Goal: Book appointment/travel/reservation

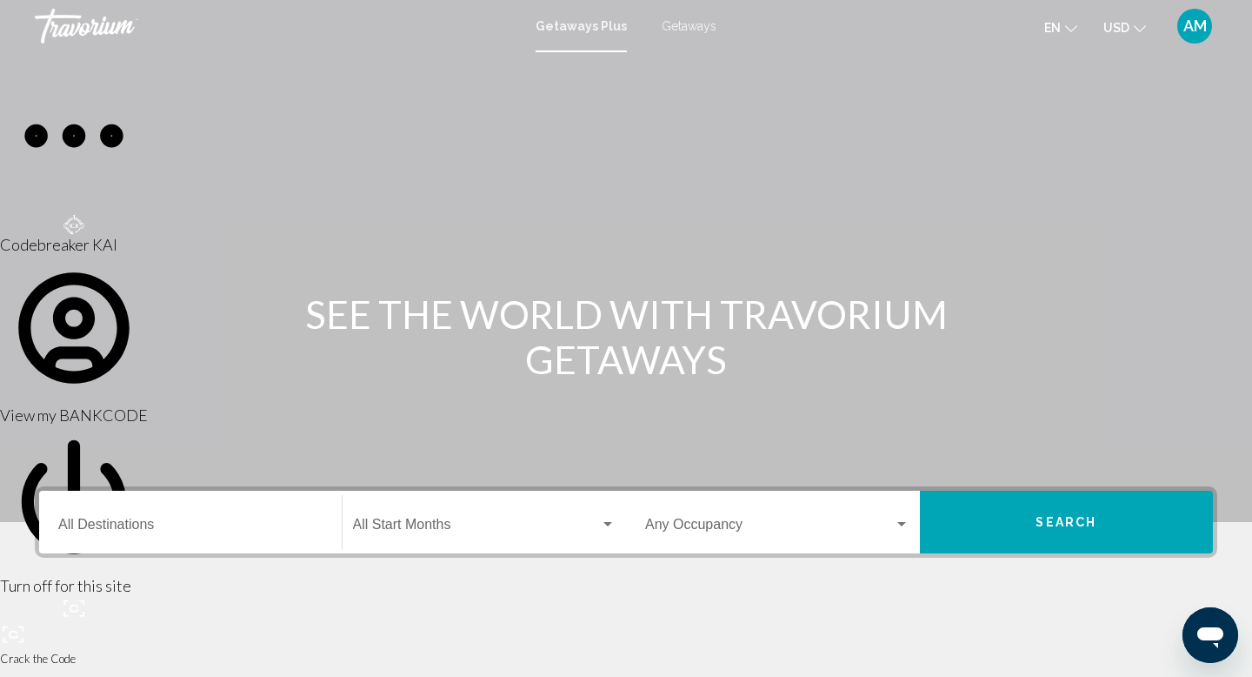
click at [697, 28] on span "Getaways" at bounding box center [689, 26] width 55 height 14
click at [183, 544] on div "Destination All Destinations" at bounding box center [190, 522] width 264 height 55
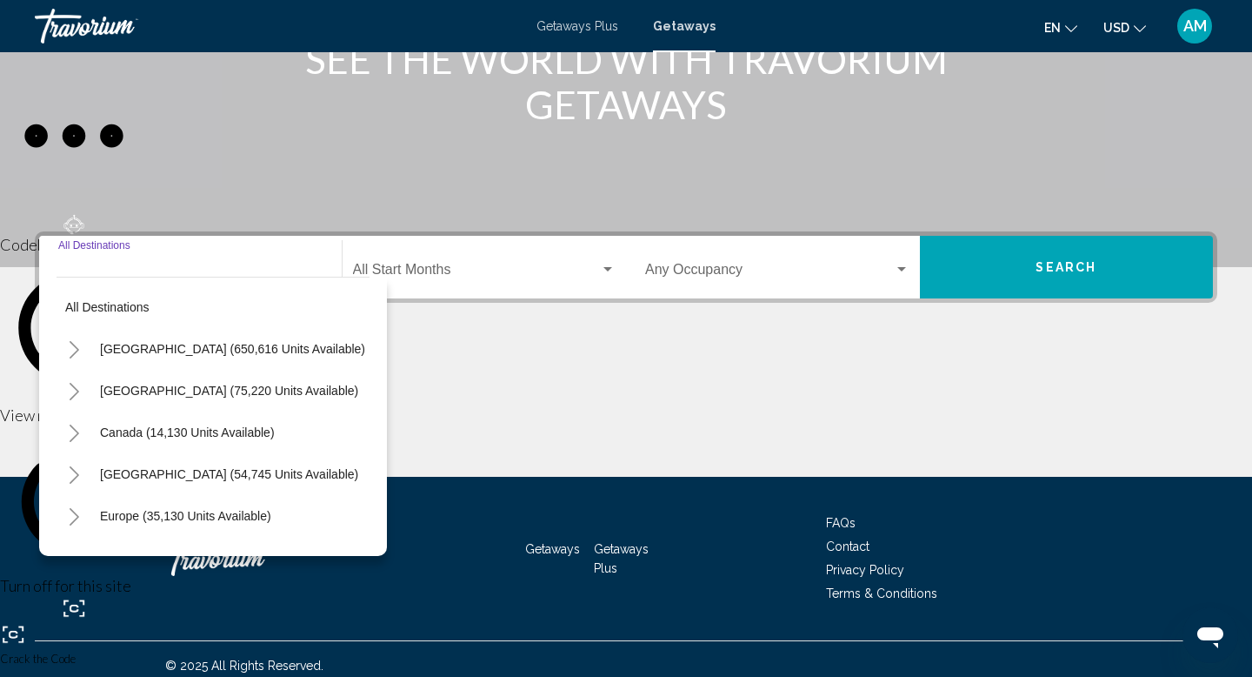
scroll to position [268, 0]
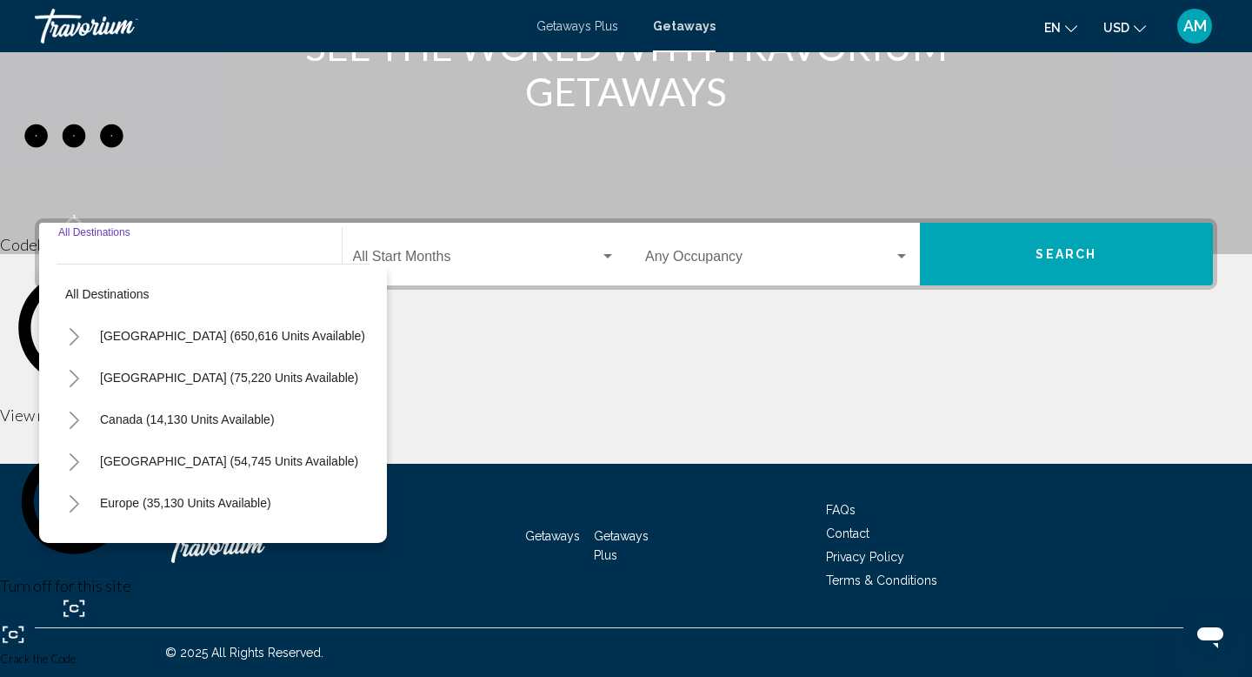
click at [79, 339] on icon "Toggle United States (650,616 units available)" at bounding box center [74, 336] width 13 height 17
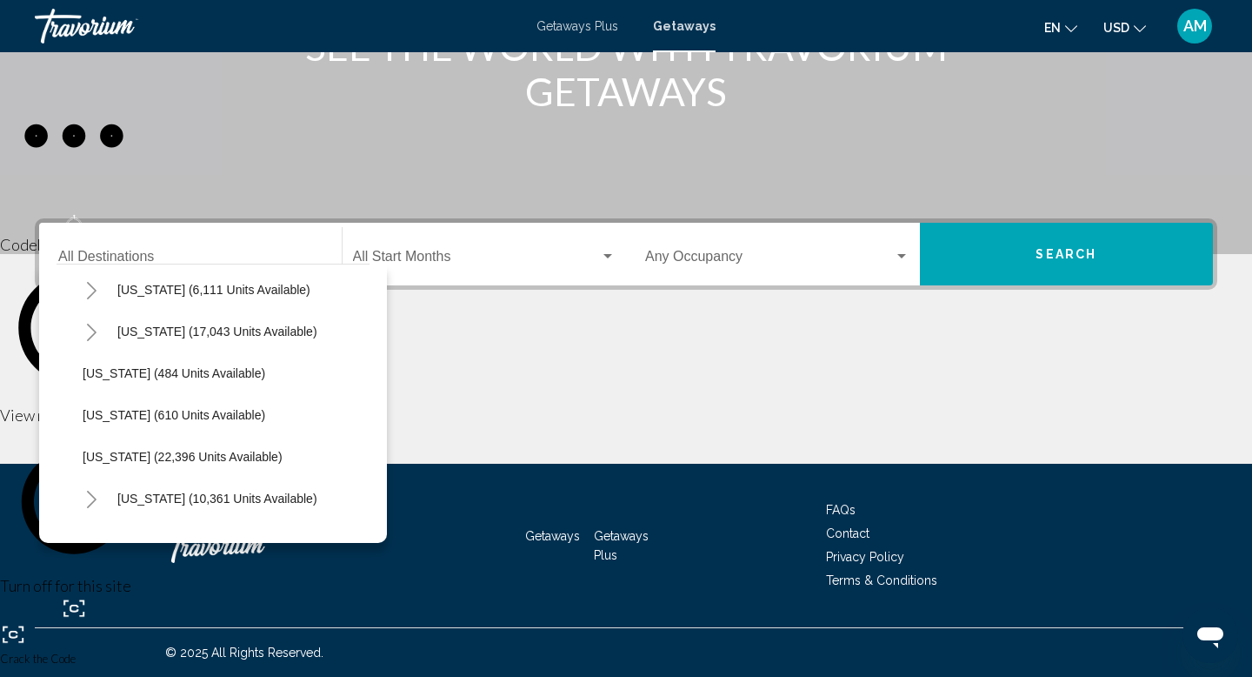
scroll to position [1213, 0]
click at [90, 326] on icon "Toggle North Carolina (17,043 units available)" at bounding box center [91, 333] width 13 height 17
click at [97, 327] on icon "Toggle North Carolina (17,043 units available)" at bounding box center [91, 333] width 13 height 17
click at [138, 330] on span "[US_STATE] (17,043 units available)" at bounding box center [217, 333] width 200 height 14
type input "**********"
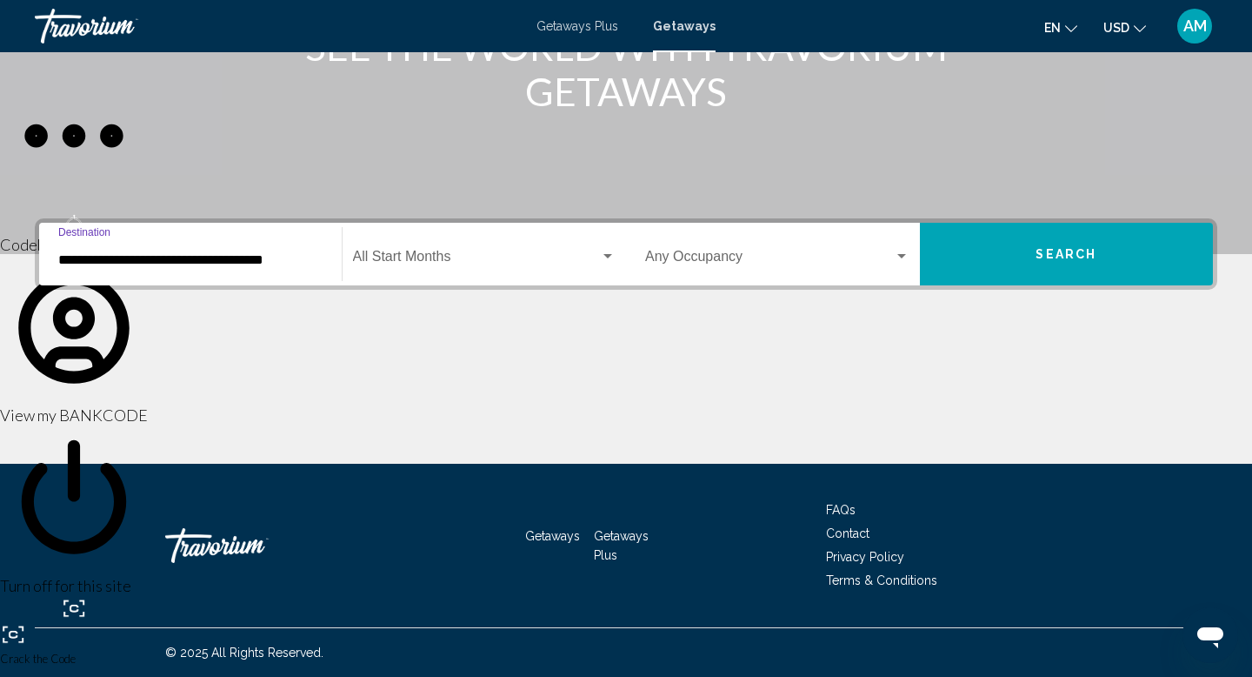
click at [453, 275] on div "Start Month All Start Months" at bounding box center [484, 254] width 263 height 55
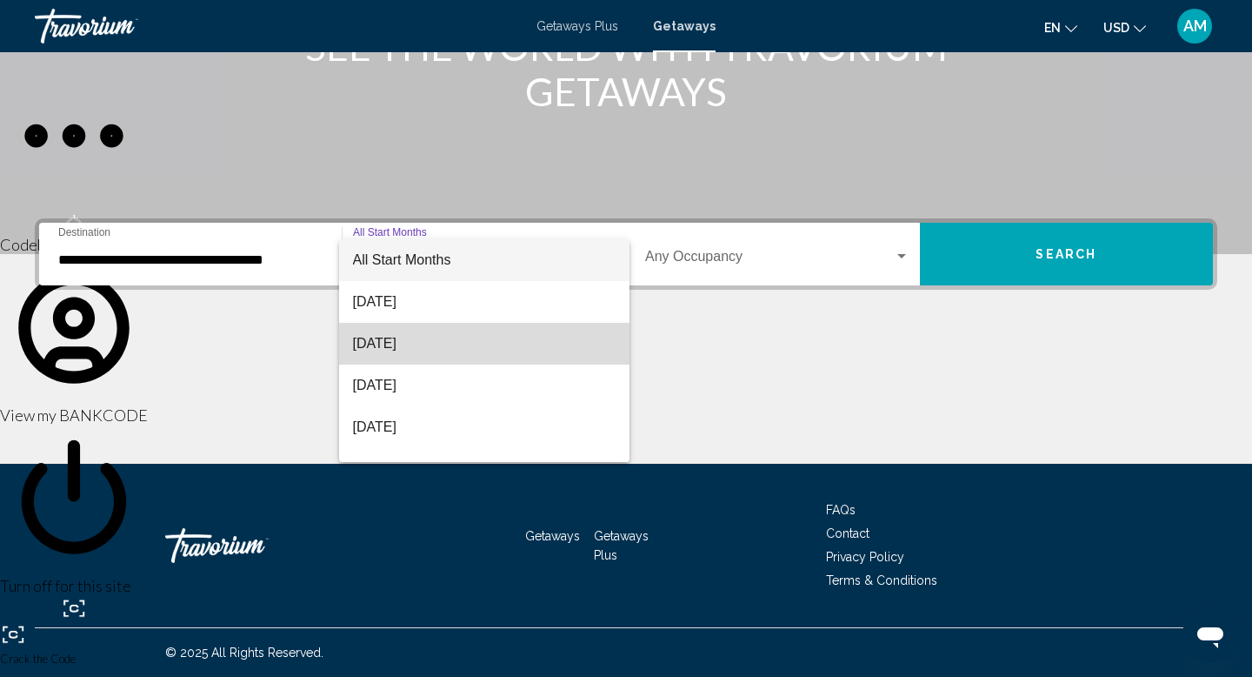
click at [437, 355] on span "[DATE]" at bounding box center [484, 344] width 263 height 42
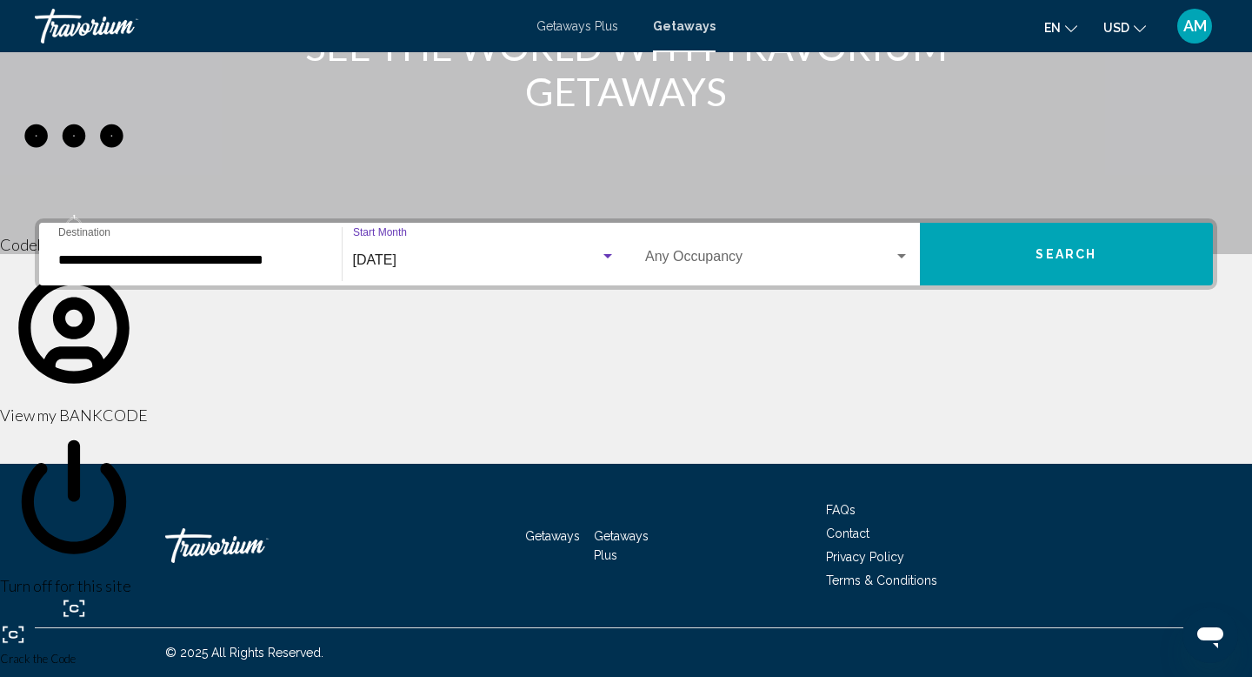
click at [804, 268] on div "Occupancy Any Occupancy" at bounding box center [777, 254] width 264 height 55
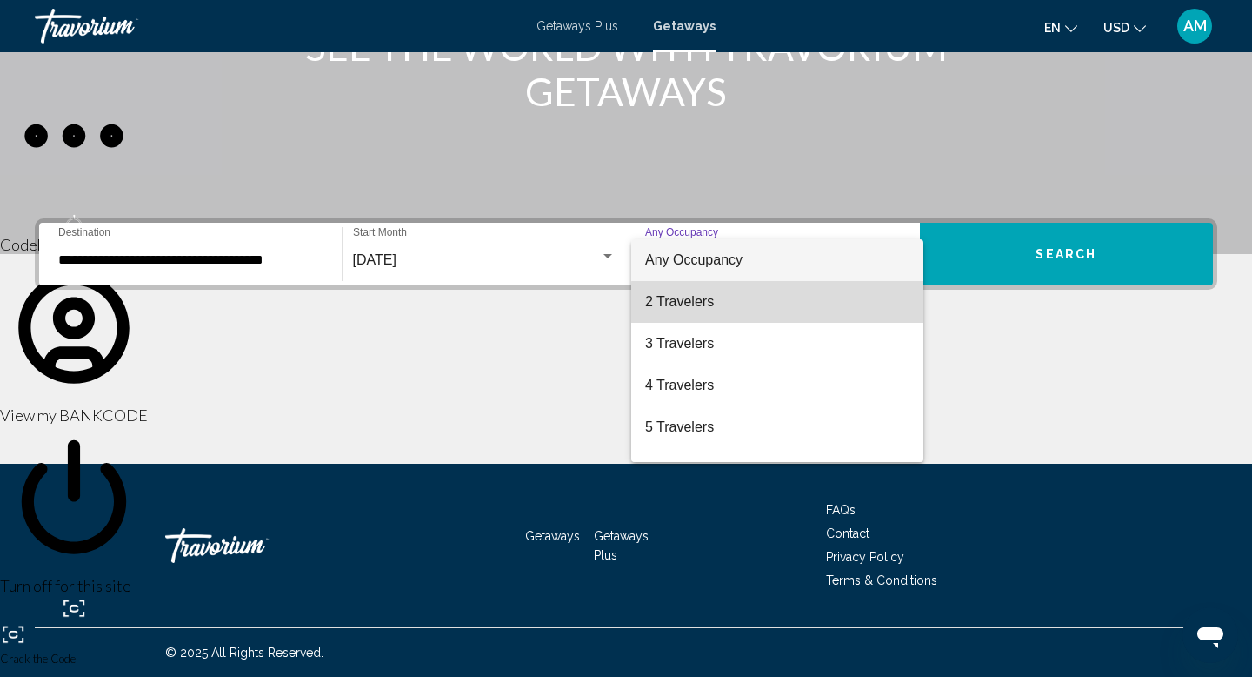
click at [799, 306] on span "2 Travelers" at bounding box center [777, 302] width 264 height 42
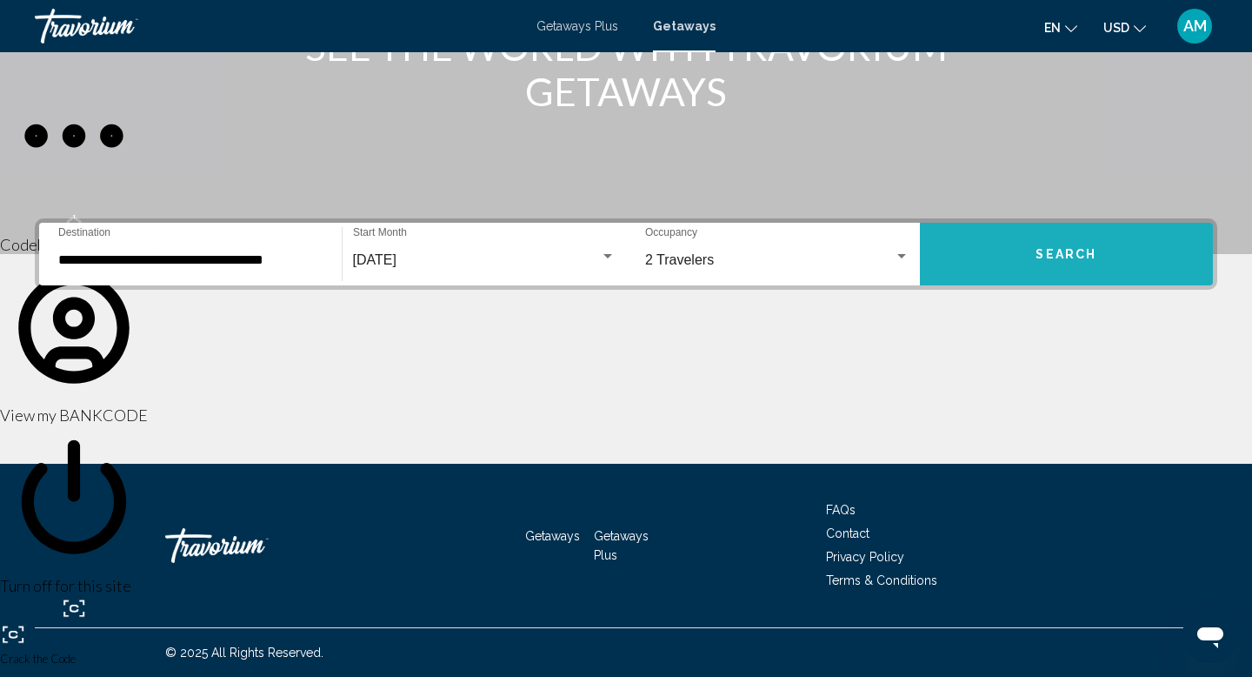
click at [1015, 268] on button "Search" at bounding box center [1067, 254] width 294 height 63
